Goal: Information Seeking & Learning: Learn about a topic

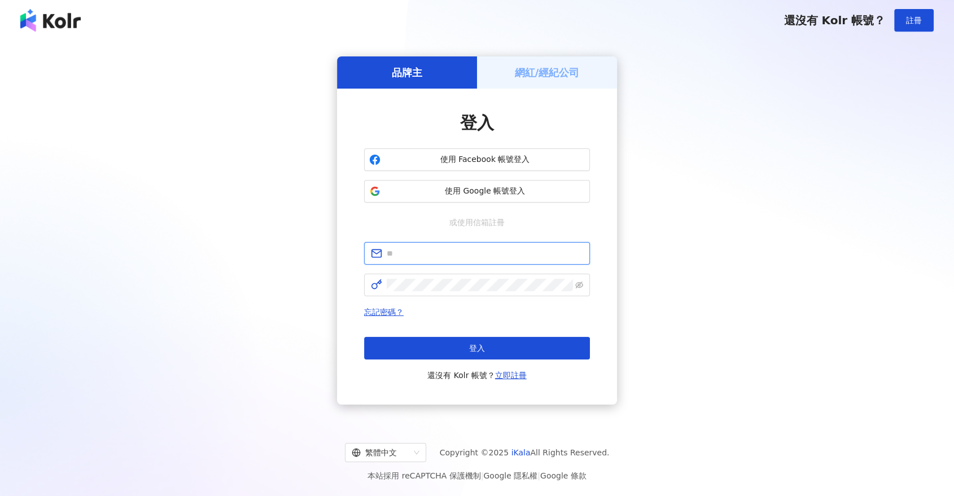
click at [434, 255] on input "text" at bounding box center [485, 253] width 197 height 12
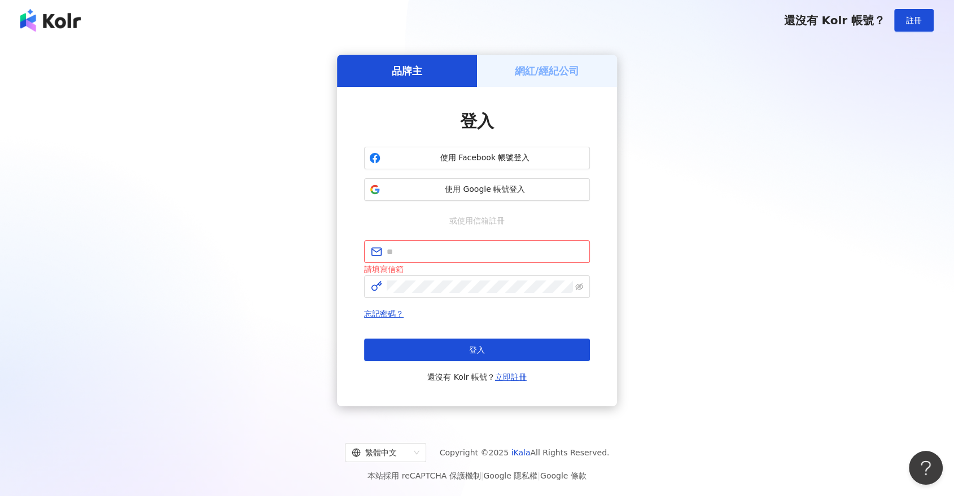
click at [706, 208] on div "品牌主 網紅/經紀公司 登入 使用 Facebook 帳號登入 使用 Google 帳號登入 或使用信箱註冊 請填寫信箱 忘記密碼？ 登入 還沒有 Kolr …" at bounding box center [477, 231] width 927 height 362
click at [408, 247] on input "text" at bounding box center [485, 252] width 197 height 12
paste input "**********"
type input "**********"
click at [271, 439] on div "繁體中文 Copyright © 2025 iKala All Rights Reserved. 本站採用 reCAPTCHA 保護機制 | Google 隱…" at bounding box center [477, 459] width 954 height 76
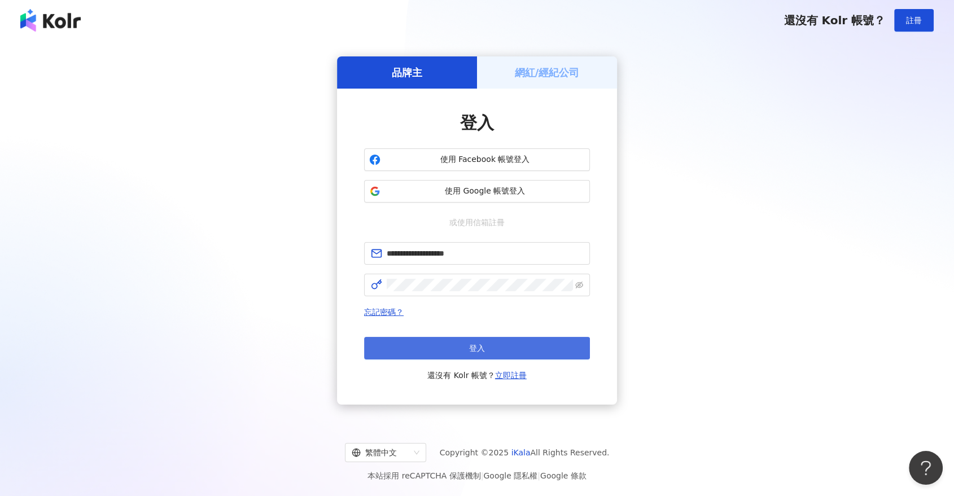
click at [487, 346] on button "登入" at bounding box center [477, 348] width 226 height 23
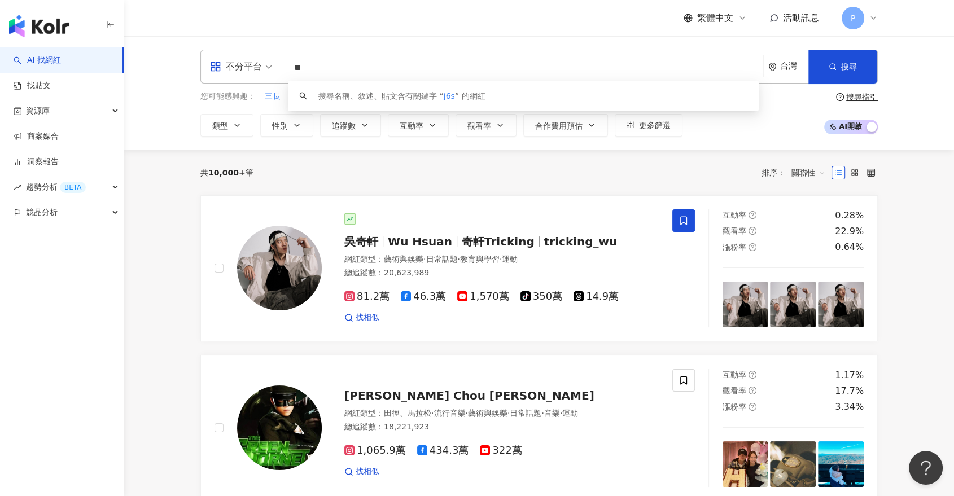
type input "*"
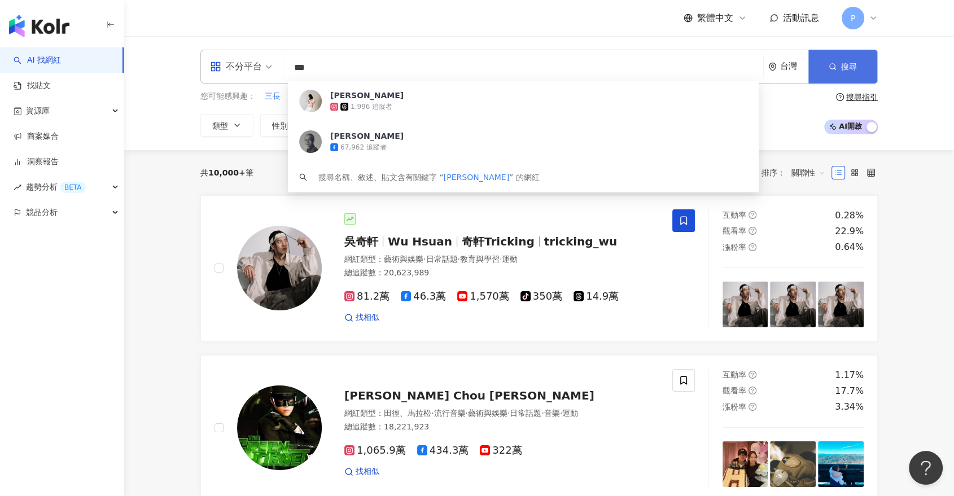
type input "***"
click at [830, 69] on icon "button" at bounding box center [833, 67] width 8 height 8
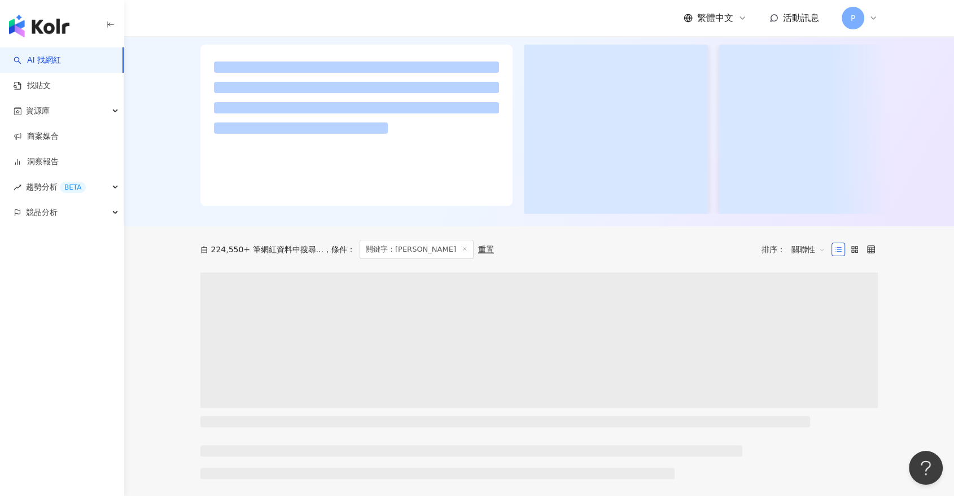
scroll to position [188, 0]
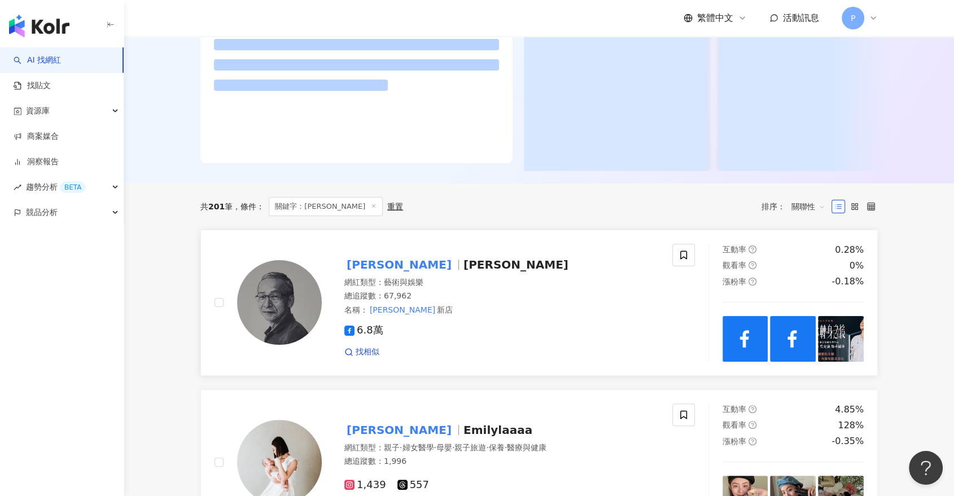
click at [369, 274] on mark "[PERSON_NAME]" at bounding box center [399, 265] width 110 height 18
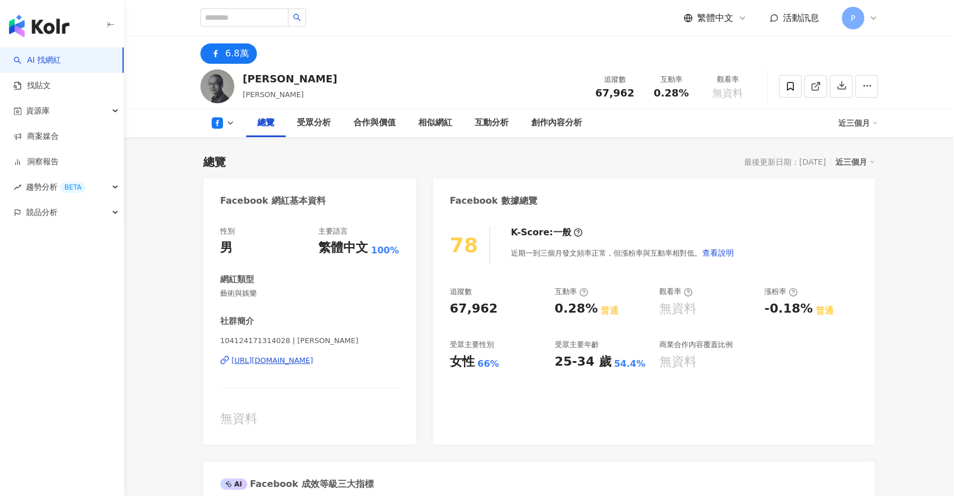
click at [217, 122] on rect at bounding box center [216, 122] width 7 height 7
click at [219, 125] on icon at bounding box center [217, 122] width 11 height 11
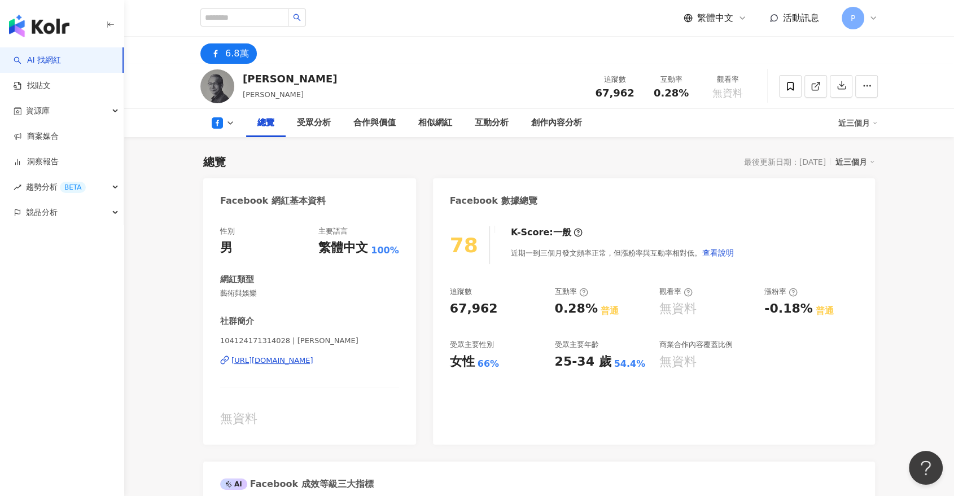
click at [307, 359] on div "[URL][DOMAIN_NAME]" at bounding box center [273, 361] width 82 height 10
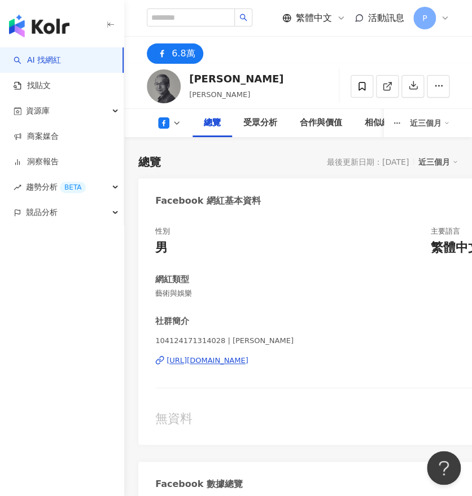
drag, startPoint x: 377, startPoint y: 234, endPoint x: 372, endPoint y: 238, distance: 6.1
click at [377, 234] on div "性別 男 主要語言 繁體中文 100%" at bounding box center [333, 241] width 356 height 30
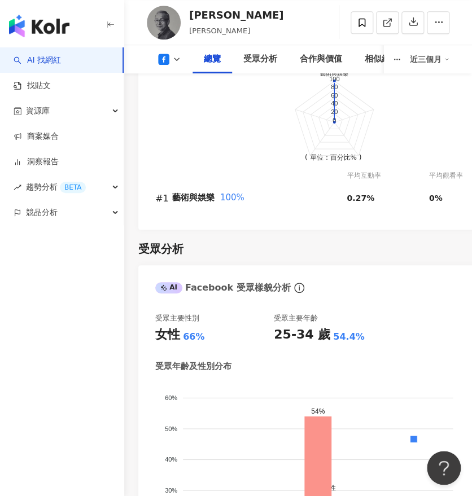
scroll to position [1192, 0]
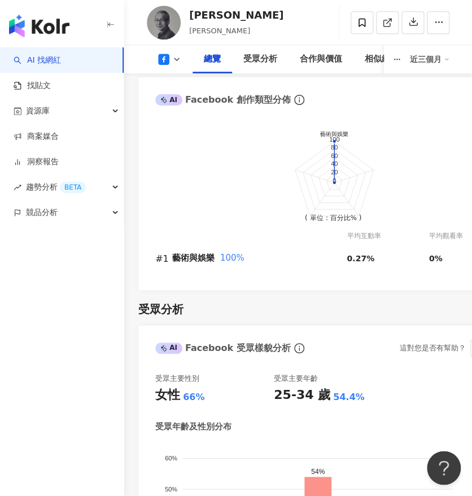
click at [368, 305] on div "受眾分析 AI Facebook 受眾樣貌分析 這對您是否有幫助？ 受眾主要性別 女性 66% 受眾主要年齡 25-34 歲 54.4% 受眾年齡及性別分布 …" at bounding box center [298, 489] width 320 height 398
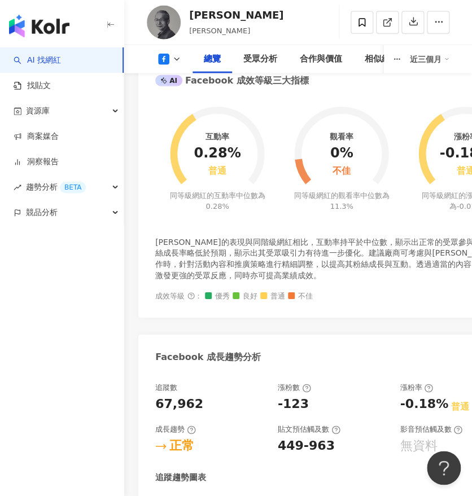
scroll to position [753, 0]
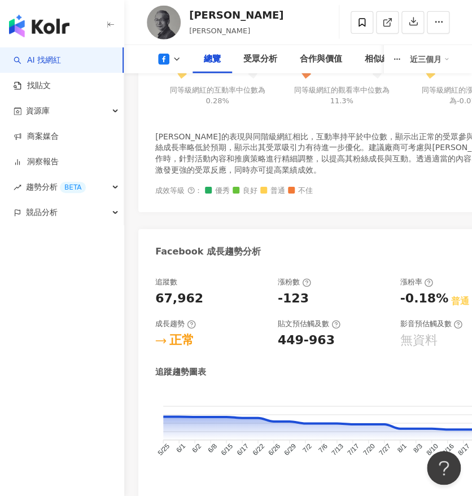
click at [400, 319] on div "影音預估觸及數 無資料" at bounding box center [455, 334] width 111 height 30
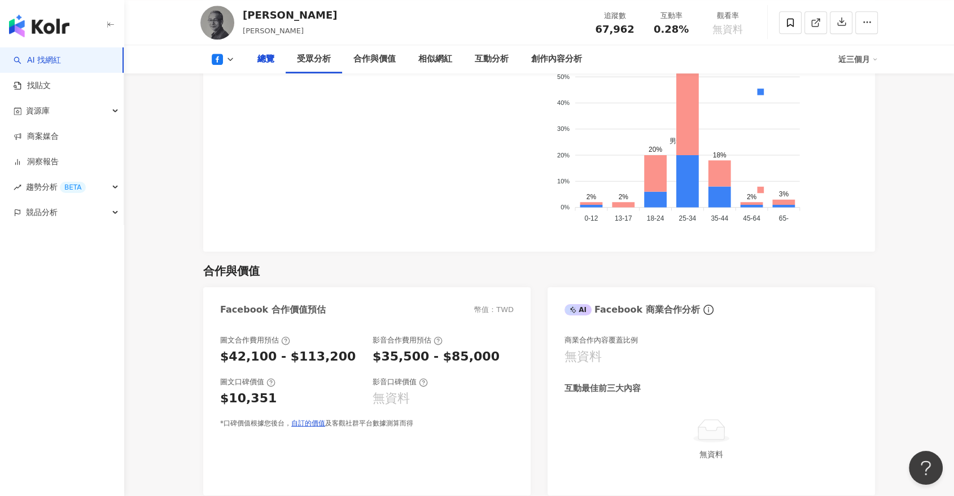
scroll to position [696, 0]
